Goal: Information Seeking & Learning: Learn about a topic

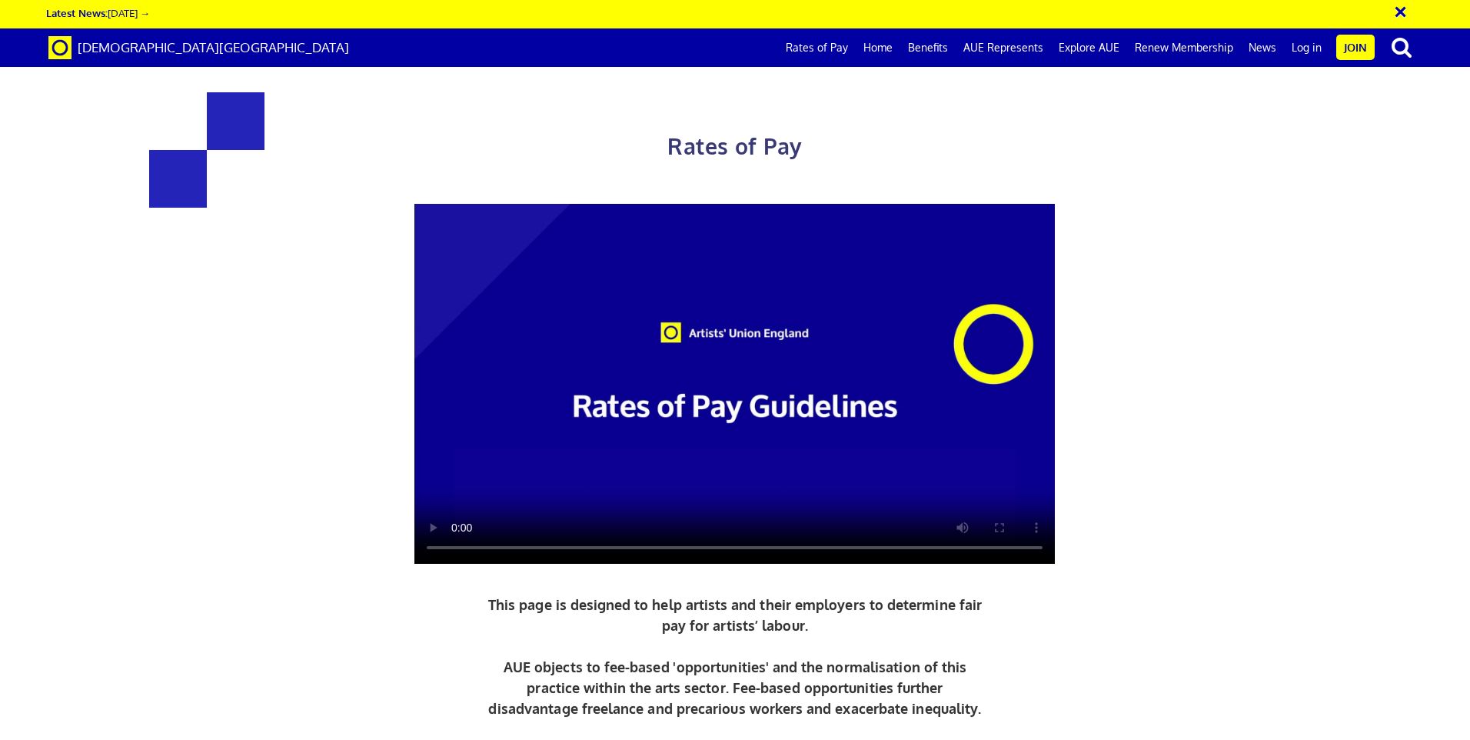
scroll to position [615, 0]
drag, startPoint x: 378, startPoint y: 289, endPoint x: 484, endPoint y: 302, distance: 106.9
drag, startPoint x: 484, startPoint y: 302, endPoint x: 492, endPoint y: 304, distance: 8.6
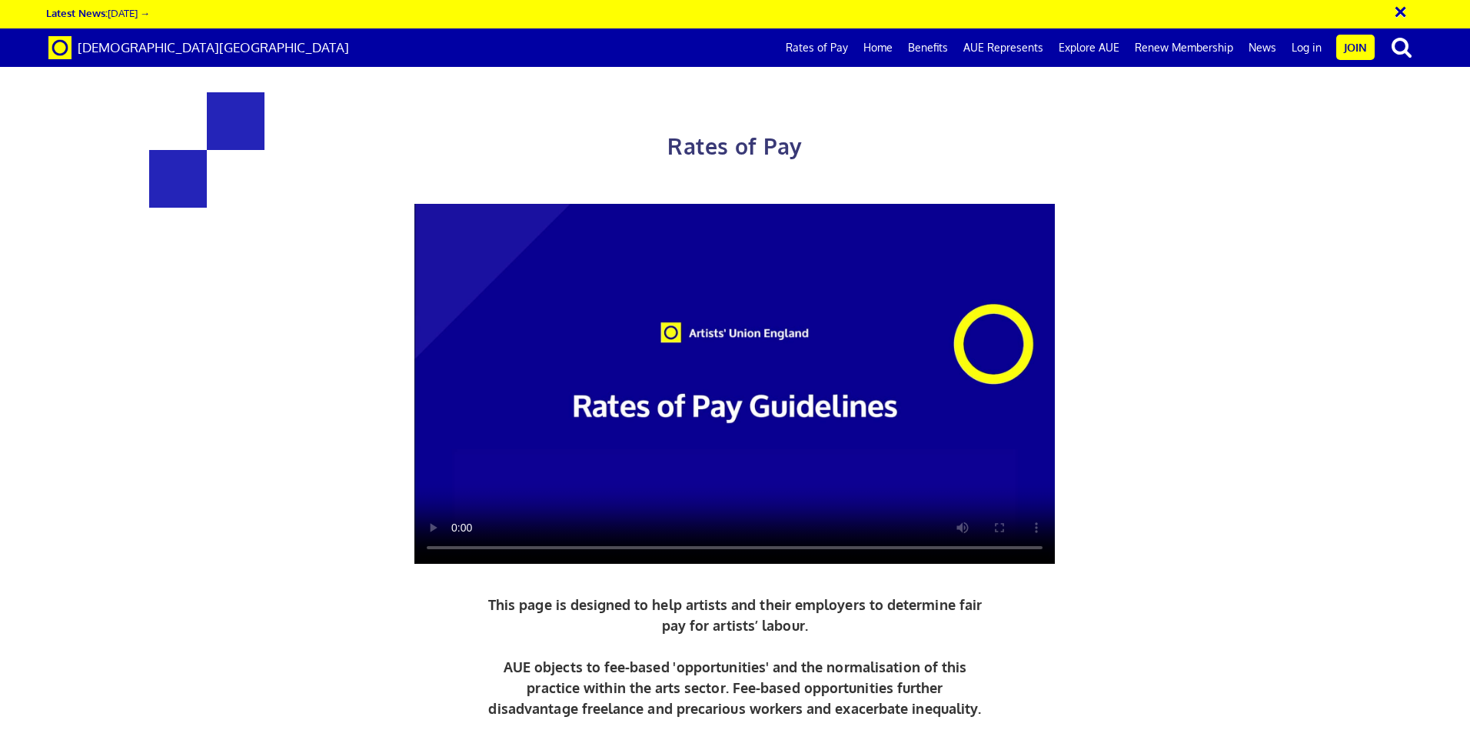
scroll to position [538, 0]
click at [524, 400] on video at bounding box center [735, 384] width 641 height 361
